Goal: Task Accomplishment & Management: Manage account settings

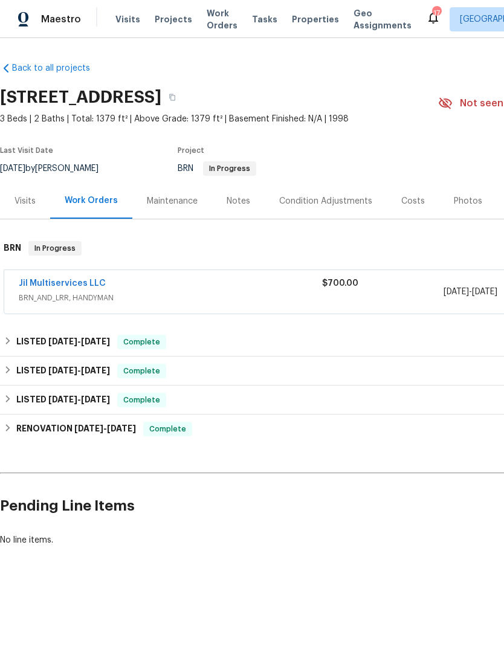
click at [77, 287] on link "Jil Multiservices LLC" at bounding box center [62, 283] width 87 height 8
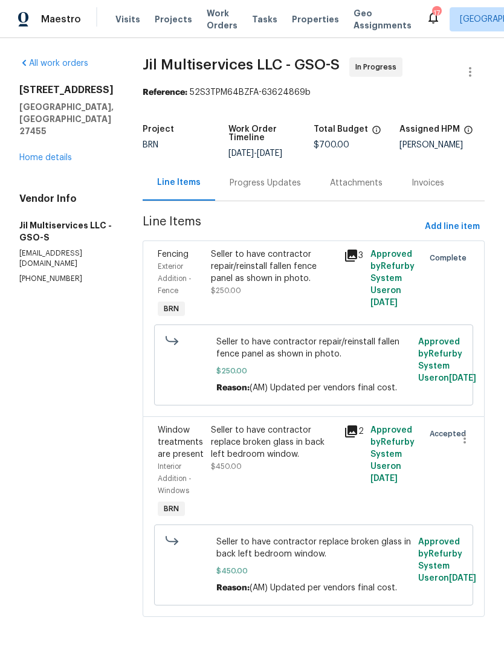
scroll to position [20, 0]
click at [53, 154] on link "Home details" at bounding box center [45, 158] width 53 height 8
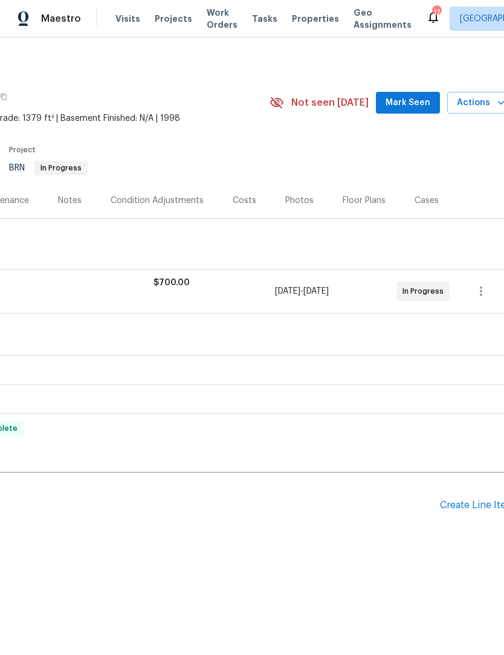
scroll to position [0, 166]
click at [417, 98] on span "Mark Seen" at bounding box center [411, 103] width 45 height 15
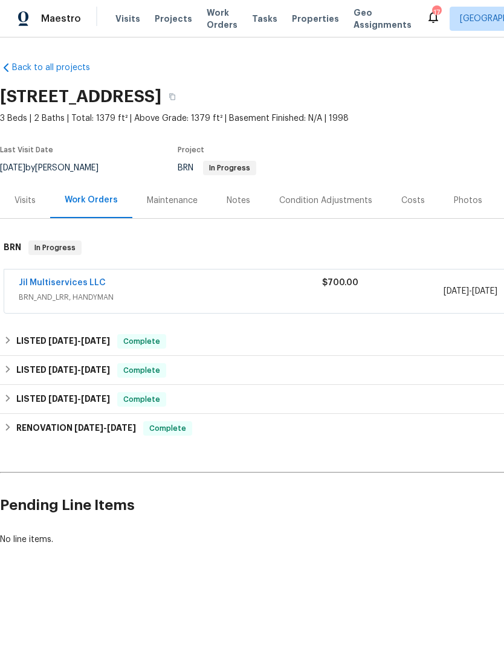
scroll to position [0, 0]
click at [82, 284] on link "Jil Multiservices LLC" at bounding box center [62, 283] width 87 height 8
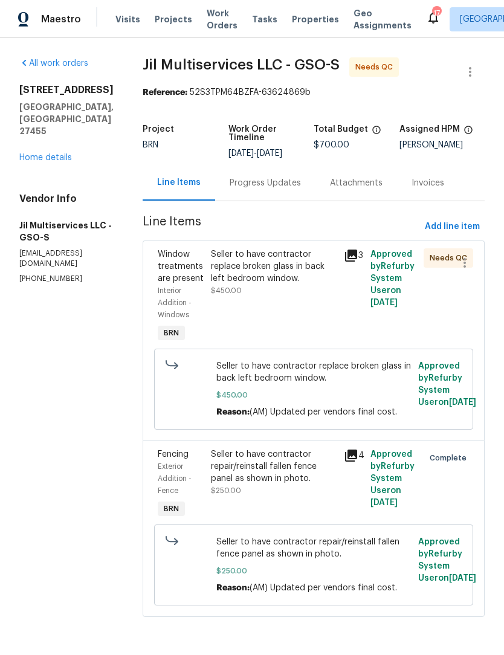
click at [261, 270] on div "Seller to have contractor replace broken glass in back left bedroom window." at bounding box center [274, 266] width 126 height 36
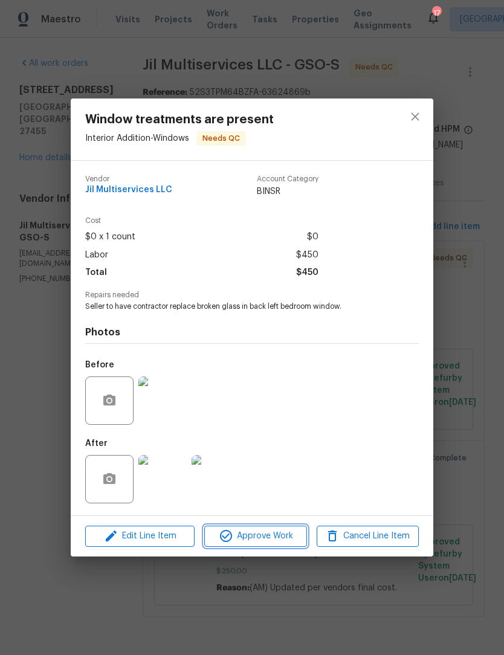
click at [265, 542] on span "Approve Work" at bounding box center [255, 536] width 95 height 15
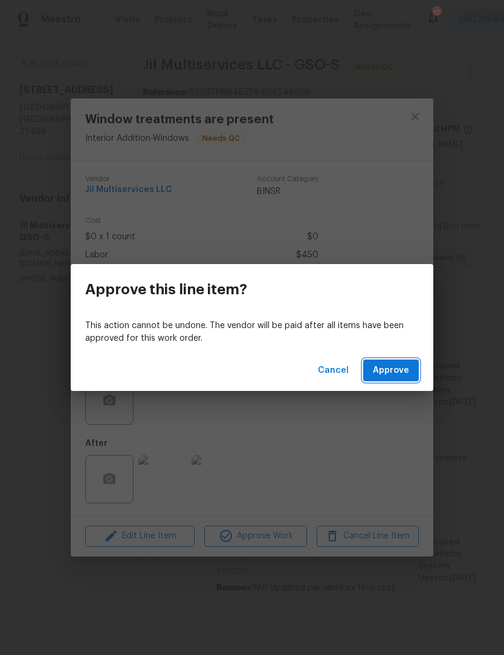
click at [388, 367] on span "Approve" at bounding box center [391, 370] width 36 height 15
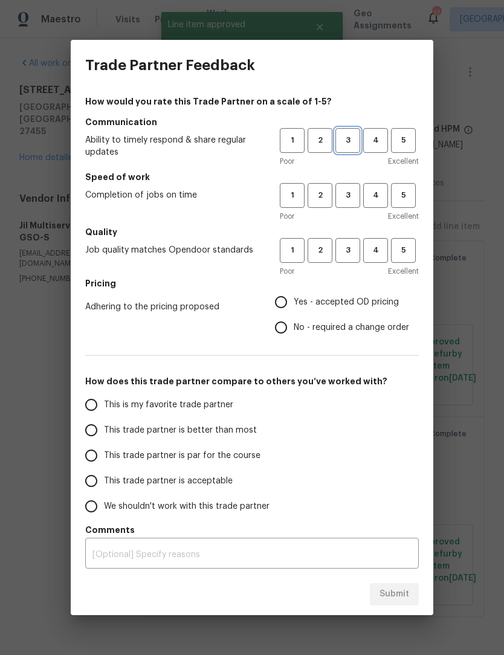
click at [356, 138] on span "3" at bounding box center [348, 141] width 22 height 14
click at [352, 200] on span "3" at bounding box center [348, 196] width 22 height 14
click at [349, 255] on span "3" at bounding box center [348, 251] width 22 height 14
click at [283, 305] on input "Yes - accepted OD pricing" at bounding box center [280, 302] width 25 height 25
radio input "true"
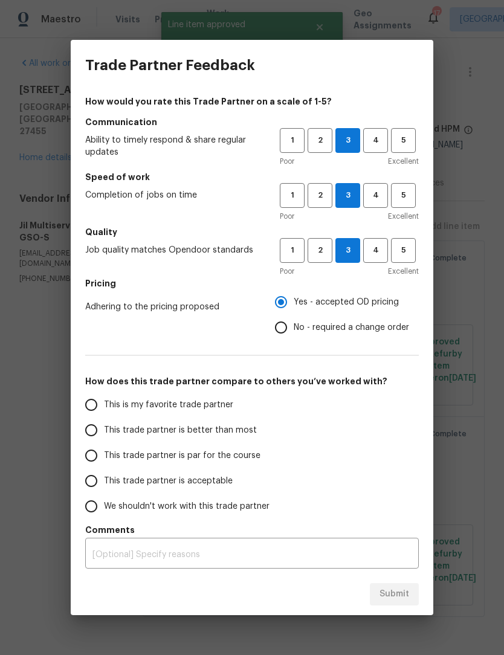
click at [395, 591] on div "Submit" at bounding box center [252, 595] width 363 height 42
click at [100, 459] on input "This trade partner is par for the course" at bounding box center [91, 455] width 25 height 25
click at [406, 600] on span "Submit" at bounding box center [395, 594] width 30 height 15
radio input "true"
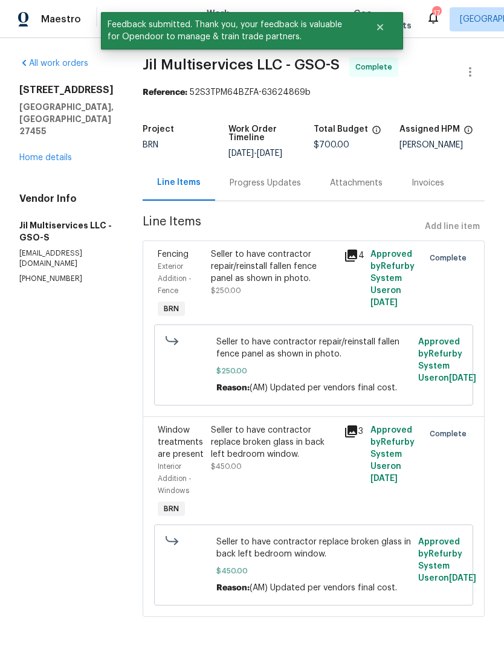
click at [325, 560] on span "Seller to have contractor replace broken glass in back left bedroom window." at bounding box center [313, 548] width 195 height 24
click at [303, 276] on div "Seller to have contractor repair/reinstall fallen fence panel as shown in photo…" at bounding box center [274, 272] width 126 height 48
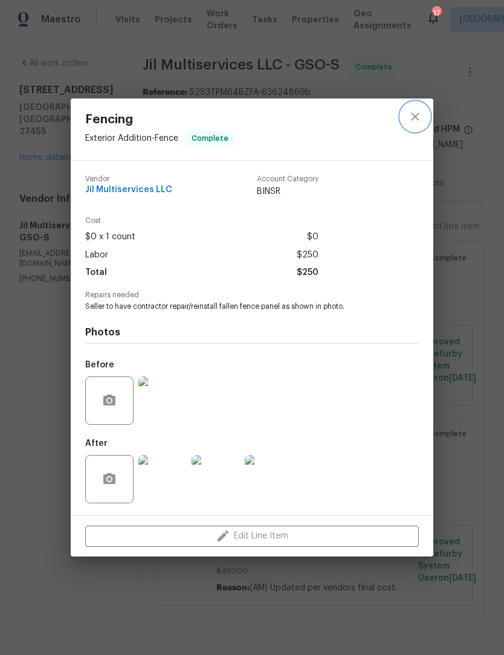
click at [420, 116] on icon "close" at bounding box center [415, 116] width 15 height 15
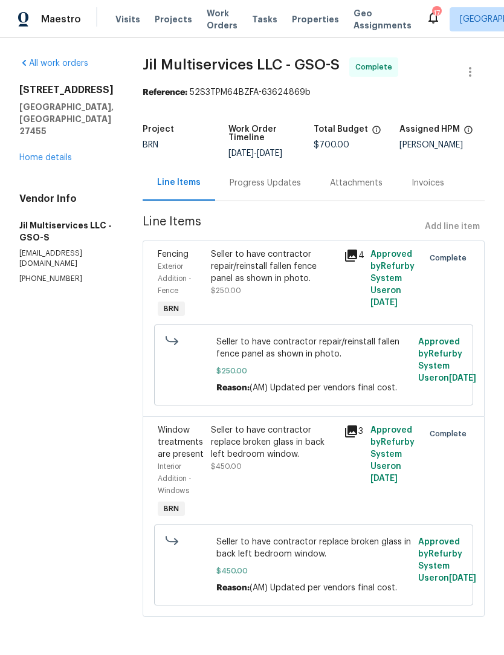
click at [305, 560] on span "Seller to have contractor replace broken glass in back left bedroom window." at bounding box center [313, 548] width 195 height 24
click at [323, 508] on div "Seller to have contractor replace broken glass in back left bedroom window. $45…" at bounding box center [273, 473] width 133 height 104
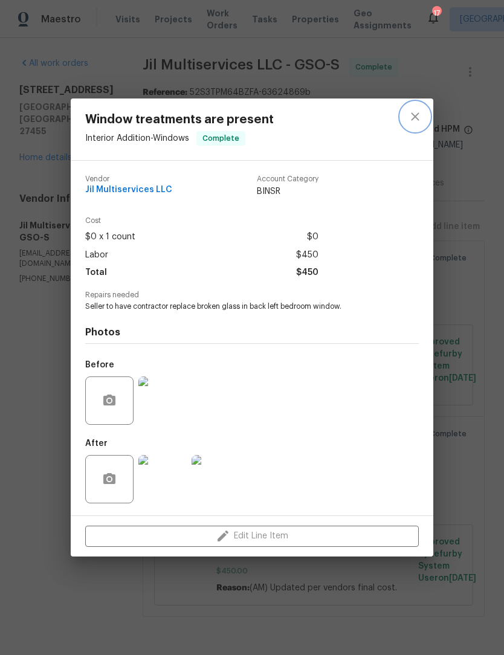
click at [426, 116] on button "close" at bounding box center [415, 116] width 29 height 29
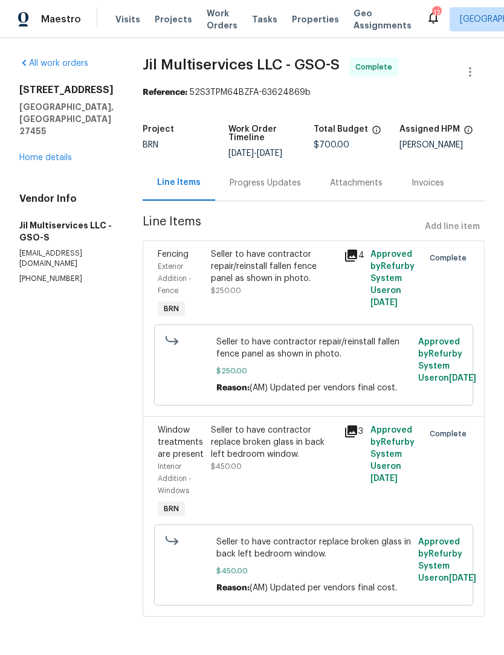
click at [59, 146] on div "All work orders [STREET_ADDRESS] Home details Vendor Info Jil Multiservices LLC…" at bounding box center [66, 170] width 94 height 227
click at [58, 154] on link "Home details" at bounding box center [45, 158] width 53 height 8
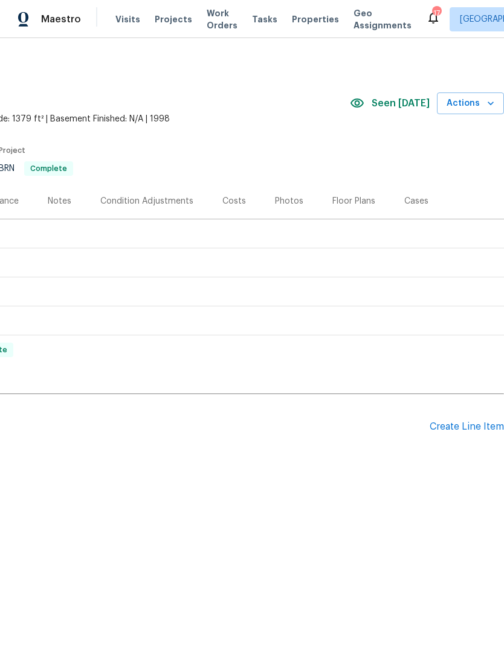
scroll to position [0, 179]
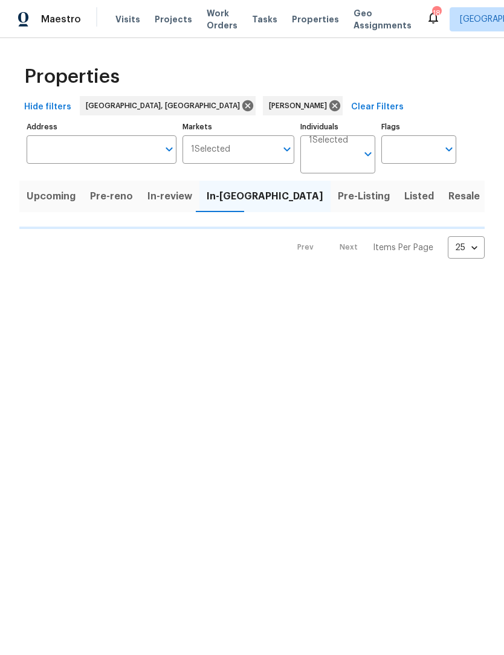
click at [487, 196] on button "Done" at bounding box center [507, 196] width 40 height 31
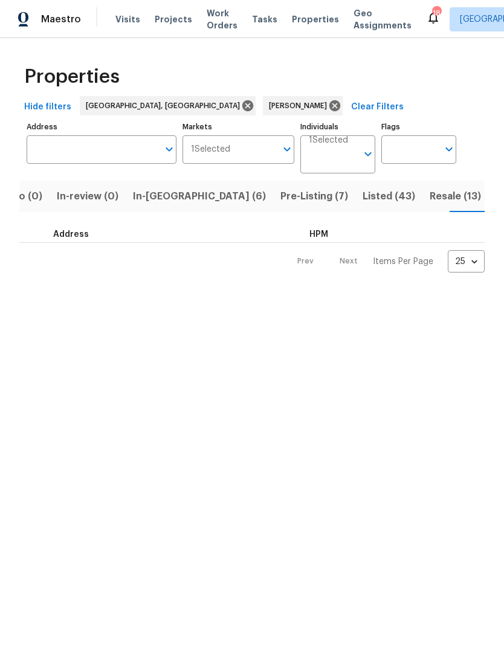
scroll to position [0, 166]
click at [391, 196] on span "Resale (13)" at bounding box center [416, 196] width 51 height 17
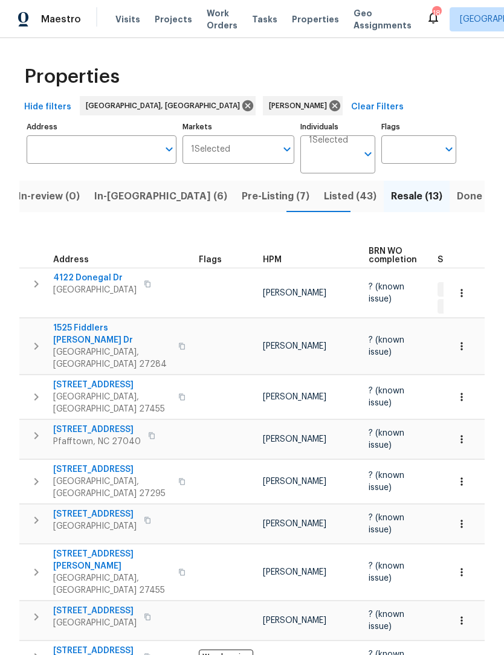
click at [324, 191] on span "Listed (43)" at bounding box center [350, 196] width 53 height 17
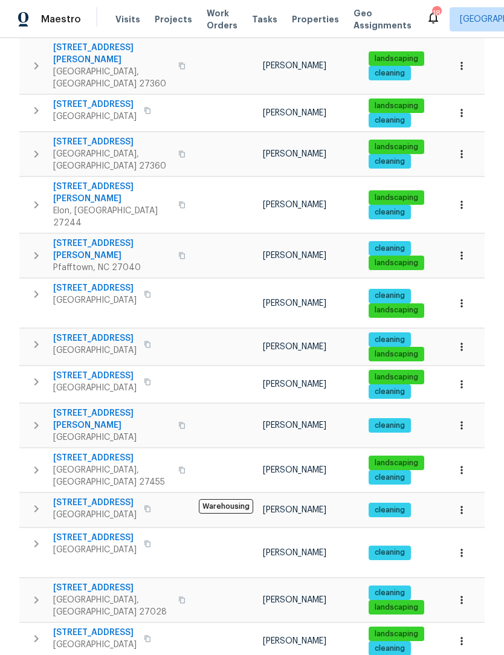
scroll to position [531, 0]
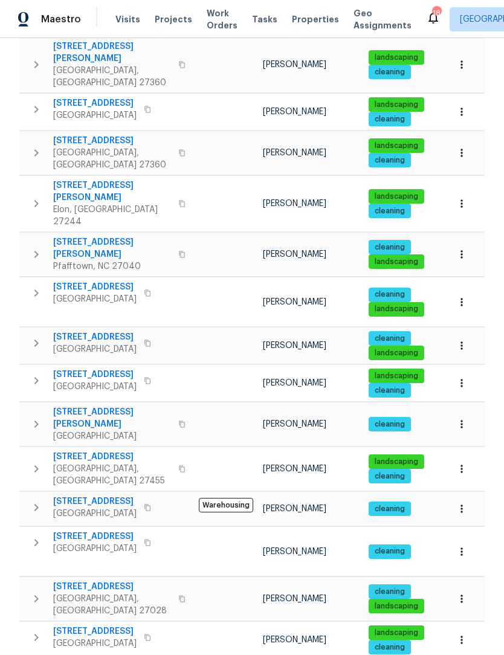
click at [110, 581] on span "236 Wandering Ln" at bounding box center [112, 587] width 118 height 12
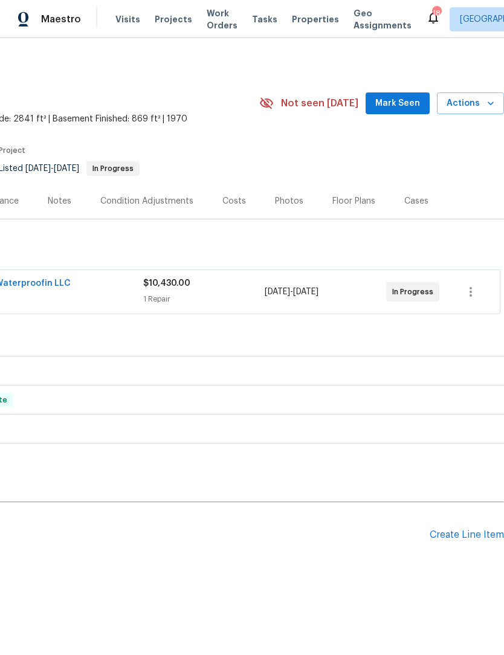
scroll to position [0, 179]
click at [398, 97] on span "Mark Seen" at bounding box center [397, 103] width 45 height 15
click at [462, 541] on div "Create Line Item" at bounding box center [467, 535] width 74 height 11
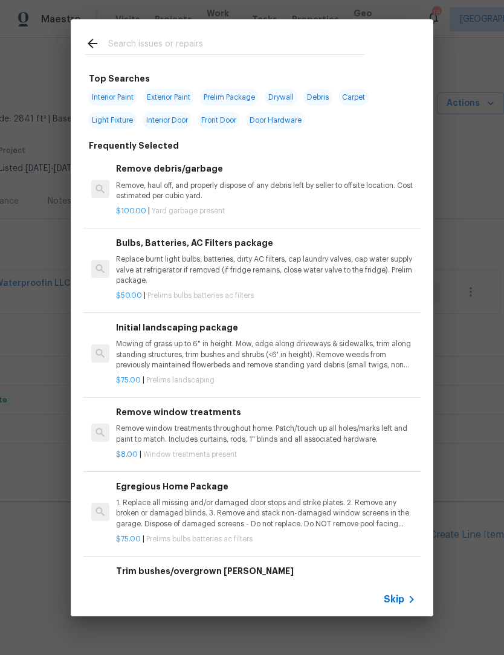
click at [146, 43] on input "text" at bounding box center [236, 45] width 256 height 18
type input "Hvac"
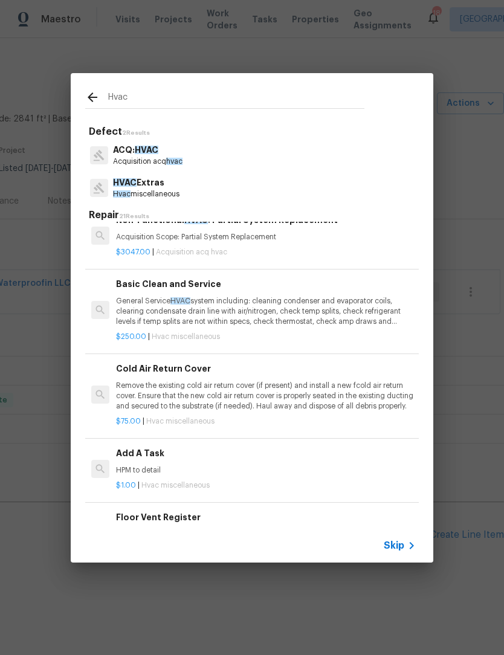
scroll to position [499, 0]
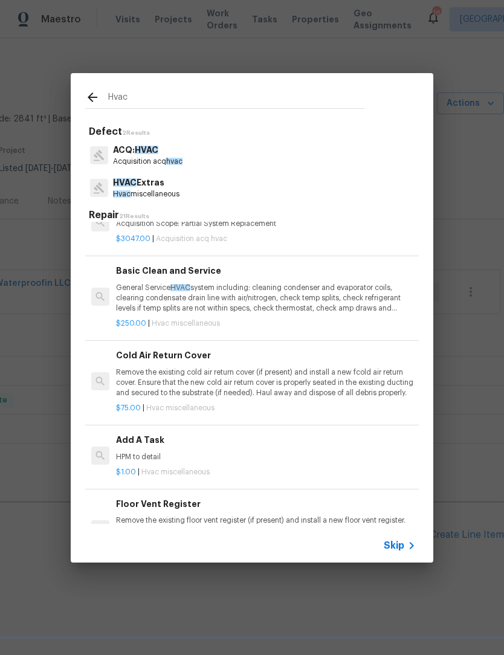
click at [259, 294] on p "General Service HVAC system including: cleaning condenser and evaporator coils,…" at bounding box center [266, 298] width 300 height 31
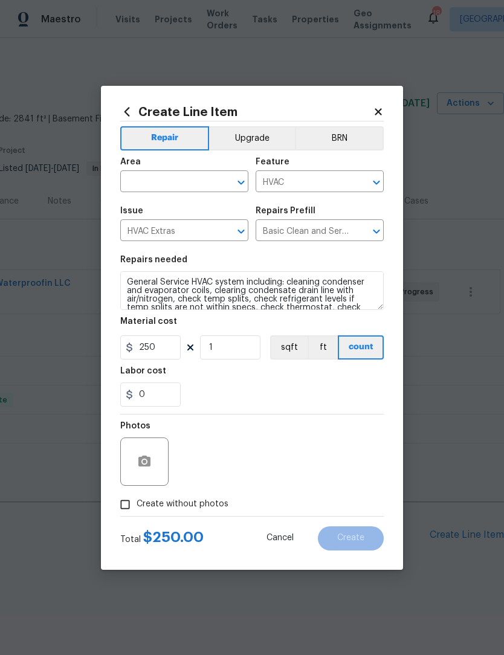
click at [159, 183] on input "text" at bounding box center [167, 183] width 94 height 19
click at [157, 215] on li "HVAC" at bounding box center [184, 210] width 128 height 20
type input "HVAC"
click at [131, 505] on input "Create without photos" at bounding box center [125, 504] width 23 height 23
checkbox input "true"
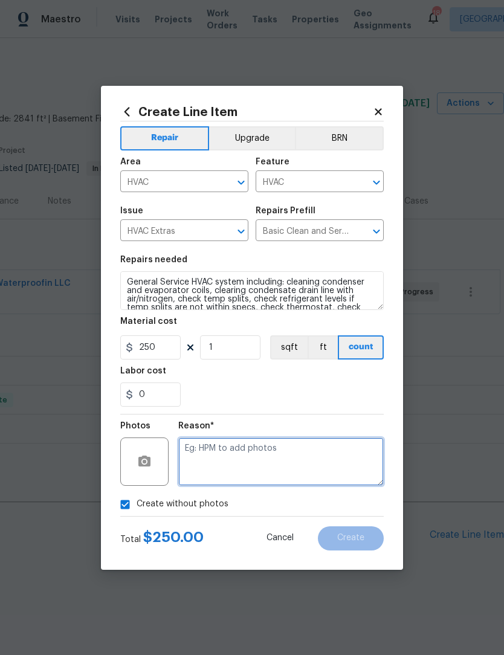
click at [206, 462] on textarea at bounding box center [281, 462] width 206 height 48
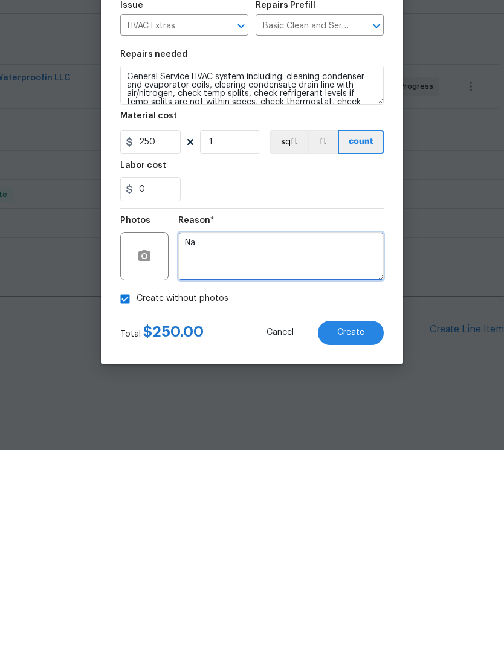
scroll to position [2, 0]
type textarea "Na"
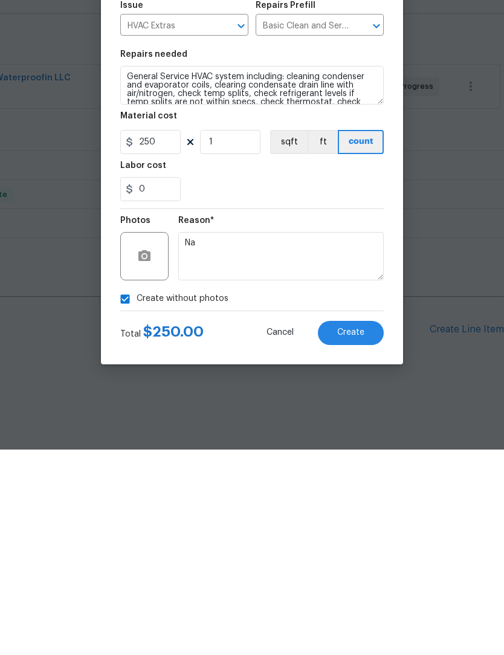
click at [360, 534] on span "Create" at bounding box center [350, 538] width 27 height 9
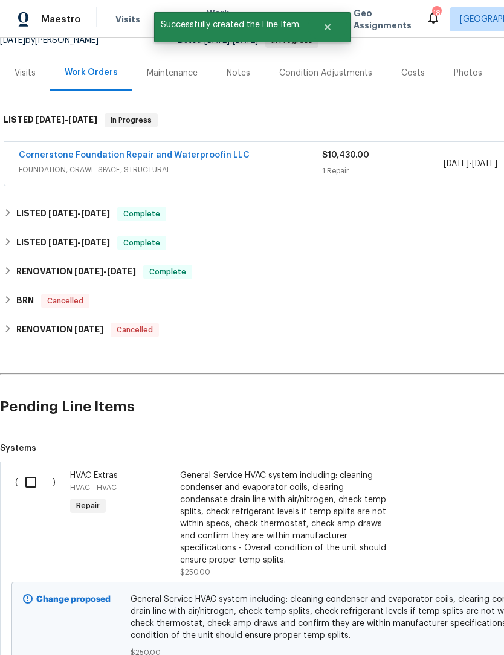
scroll to position [128, 0]
click at [32, 477] on input "checkbox" at bounding box center [35, 482] width 34 height 25
checkbox input "true"
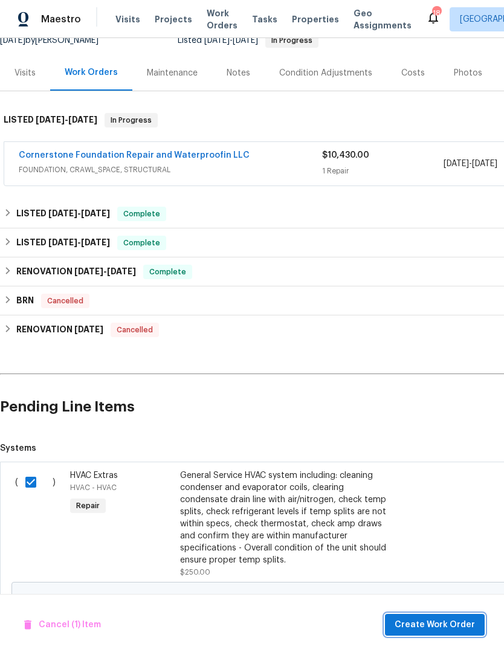
click at [423, 626] on span "Create Work Order" at bounding box center [435, 625] width 80 height 15
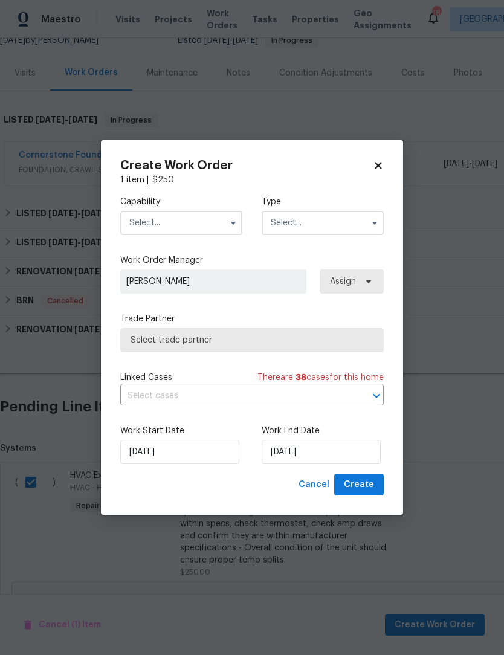
click at [193, 218] on input "text" at bounding box center [181, 223] width 122 height 24
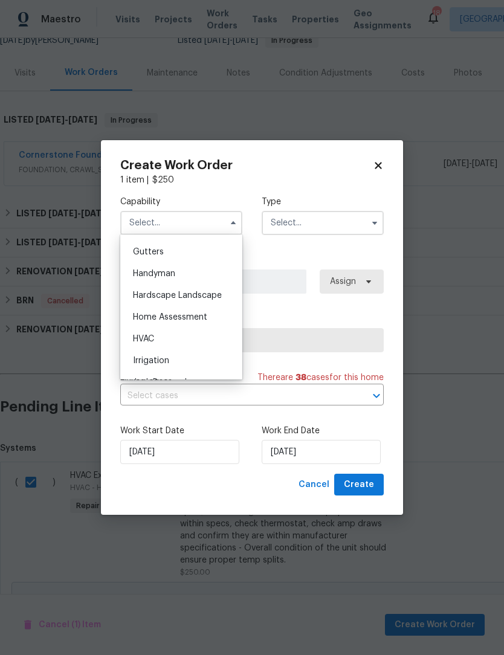
scroll to position [647, 0]
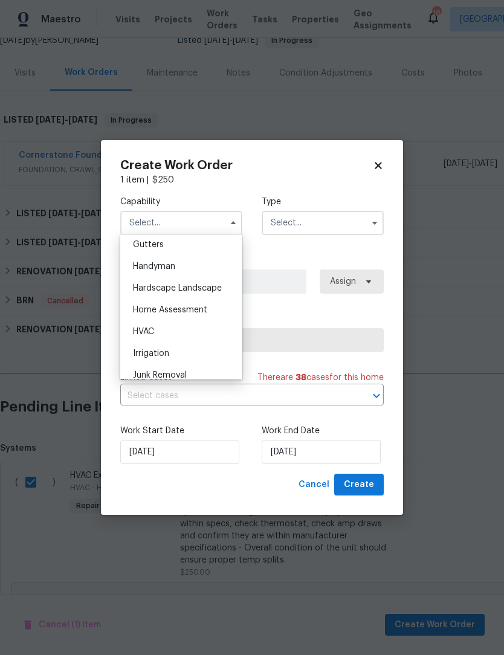
click at [154, 328] on span "HVAC" at bounding box center [143, 332] width 21 height 8
type input "HVAC"
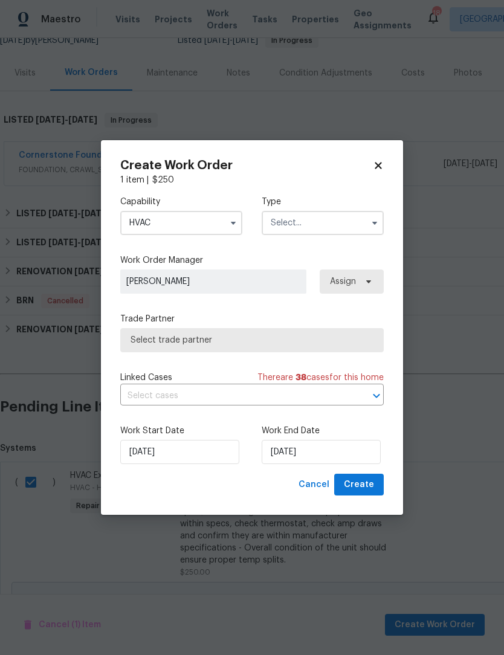
click at [320, 214] on input "text" at bounding box center [323, 223] width 122 height 24
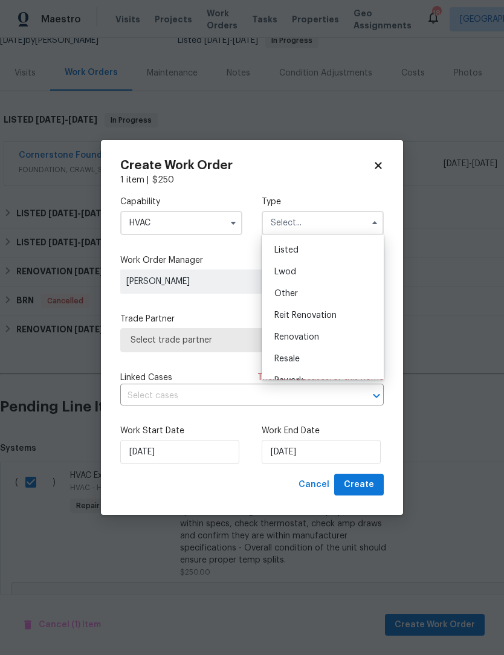
scroll to position [111, 0]
click at [316, 325] on div "Renovation" at bounding box center [323, 333] width 116 height 22
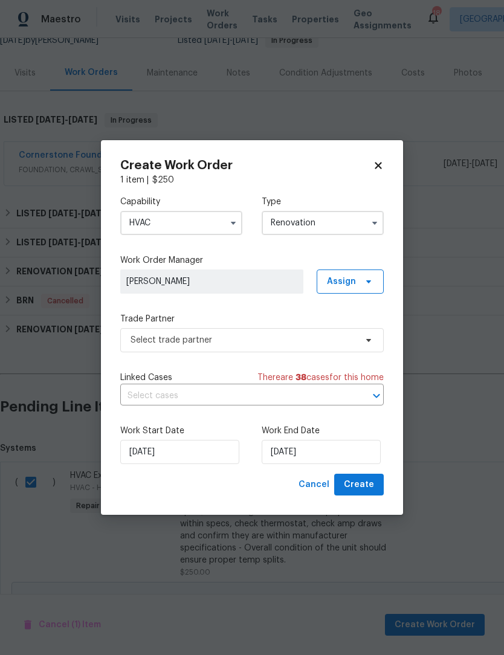
click at [334, 223] on input "Renovation" at bounding box center [323, 223] width 122 height 24
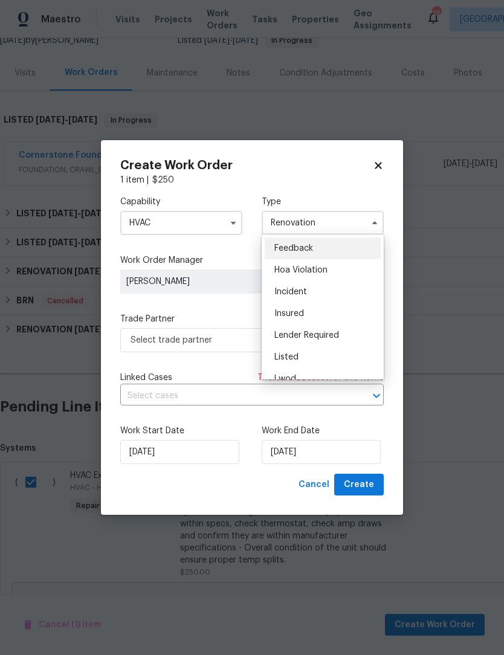
click at [296, 354] on span "Listed" at bounding box center [286, 357] width 24 height 8
type input "Listed"
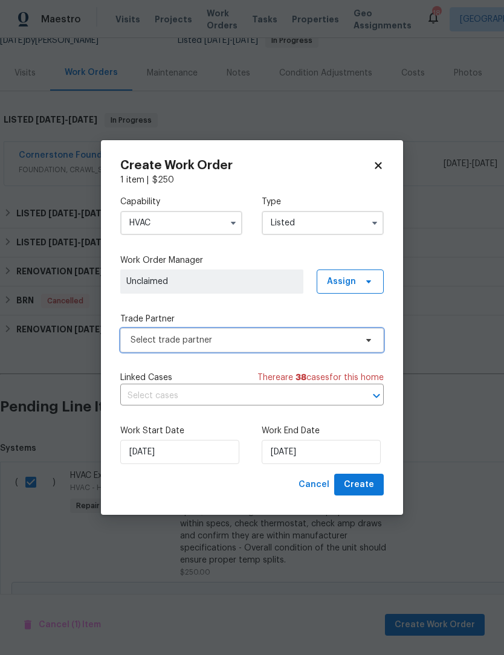
click at [201, 335] on span "Select trade partner" at bounding box center [244, 340] width 226 height 12
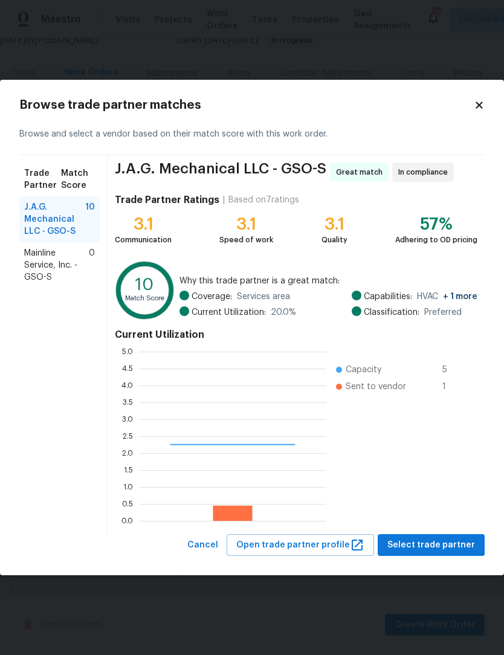
scroll to position [169, 187]
click at [63, 220] on span "J.A.G. Mechanical LLC - GSO-S" at bounding box center [54, 219] width 61 height 36
click at [445, 550] on span "Select trade partner" at bounding box center [432, 545] width 88 height 15
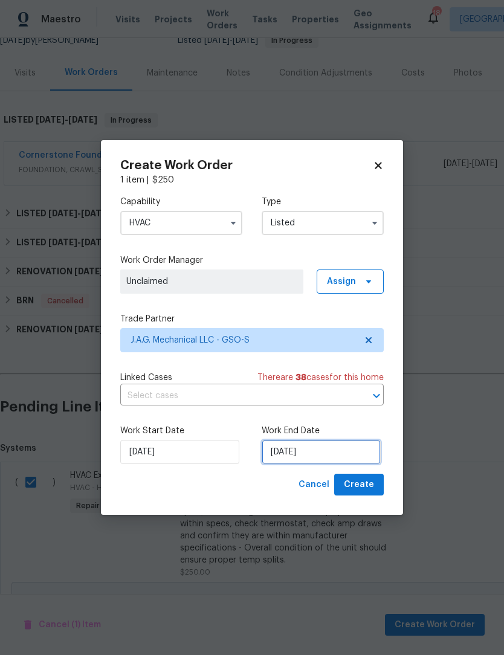
click at [329, 449] on input "[DATE]" at bounding box center [321, 452] width 119 height 24
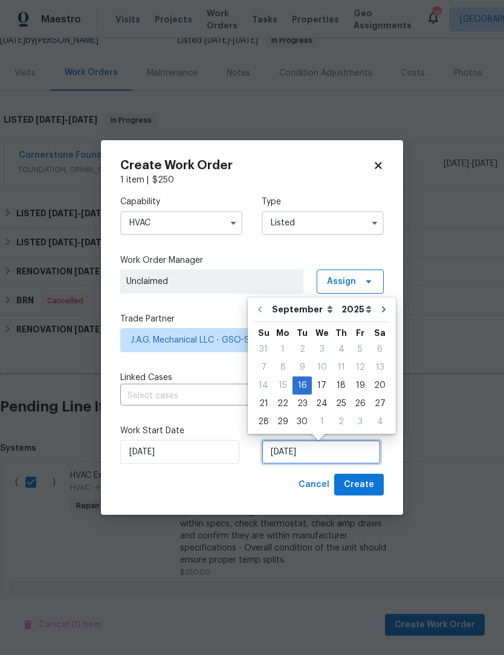
scroll to position [24, 0]
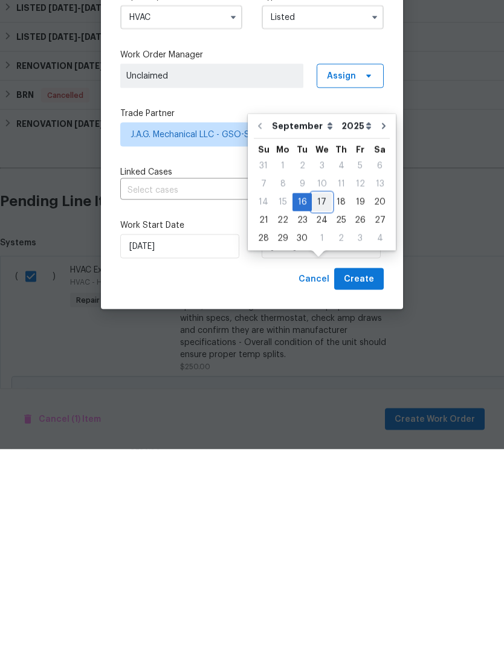
click at [324, 400] on div "17" at bounding box center [322, 408] width 20 height 17
type input "9/17/2025"
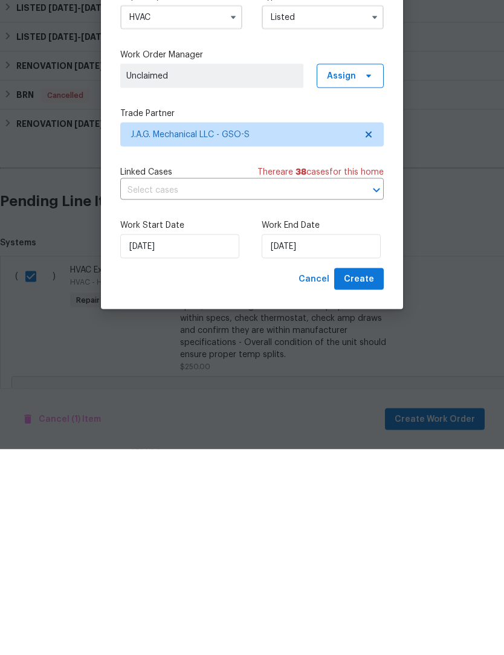
scroll to position [40, 0]
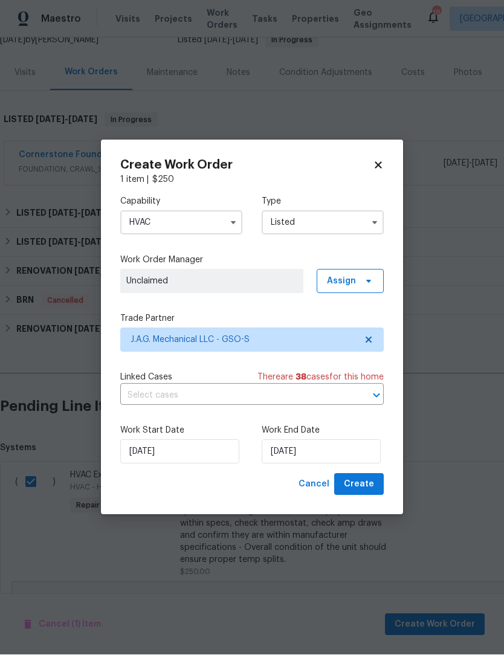
click at [371, 486] on span "Create" at bounding box center [359, 485] width 30 height 15
checkbox input "false"
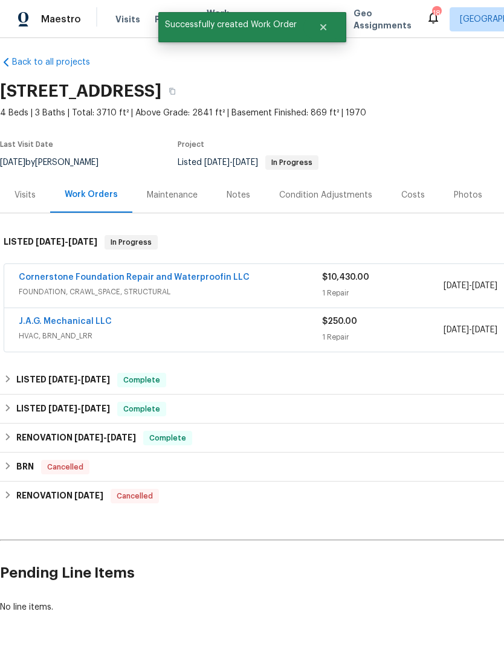
scroll to position [6, 0]
click at [86, 317] on link "J.A.G. Mechanical LLC" at bounding box center [65, 321] width 93 height 8
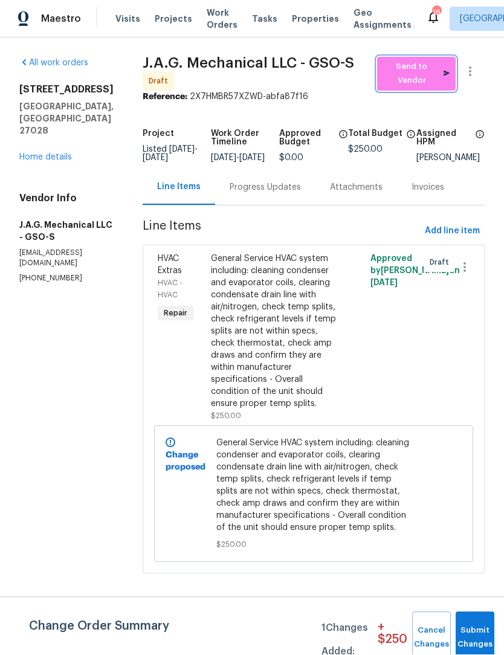
click at [428, 69] on span "Send to Vendor" at bounding box center [416, 74] width 67 height 28
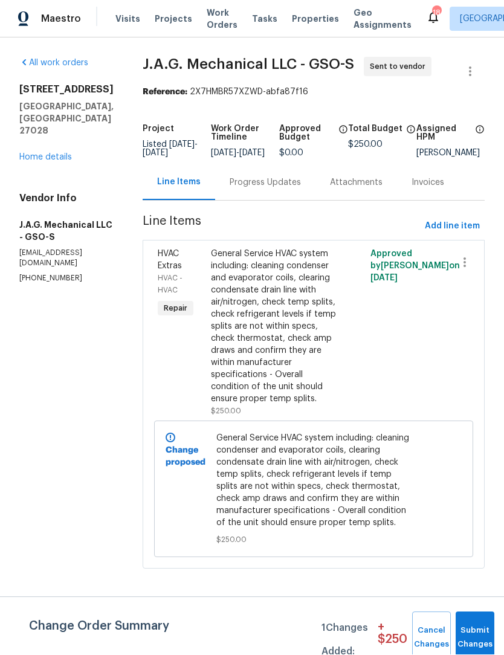
click at [68, 154] on link "Home details" at bounding box center [45, 158] width 53 height 8
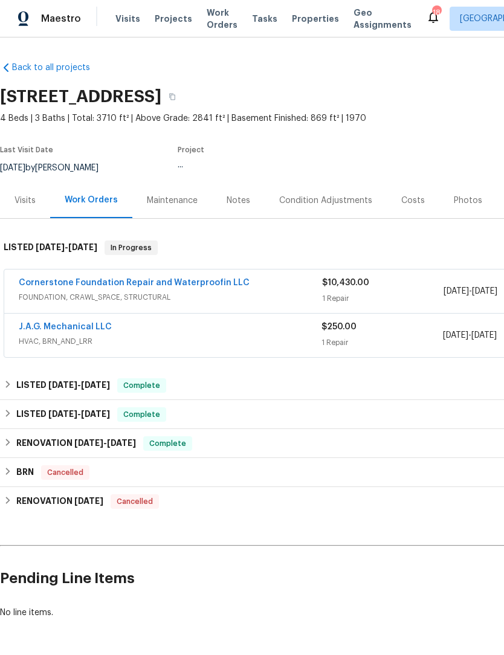
scroll to position [1, 0]
